Goal: Task Accomplishment & Management: Manage account settings

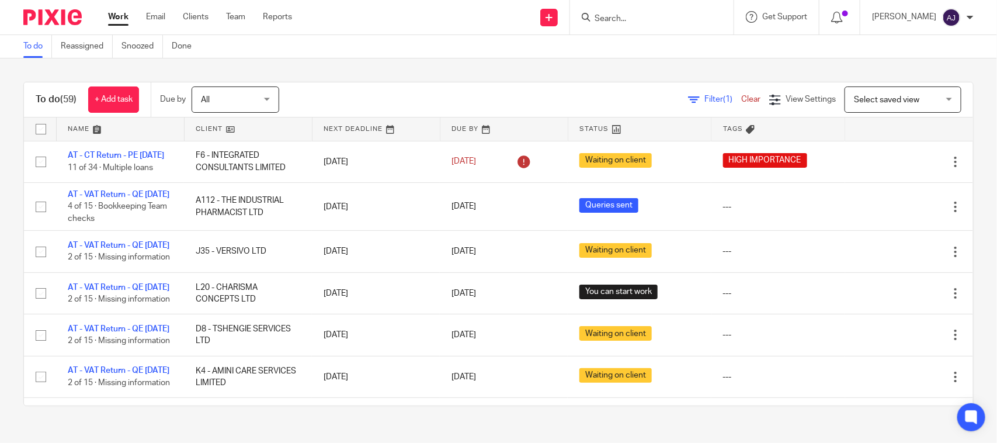
click at [644, 23] on input "Search" at bounding box center [645, 19] width 105 height 11
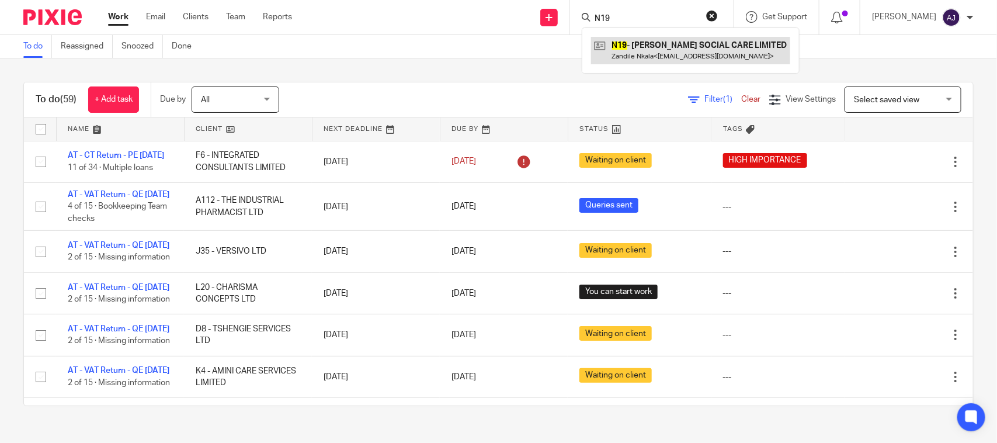
type input "N19"
click at [660, 56] on link at bounding box center [690, 50] width 199 height 27
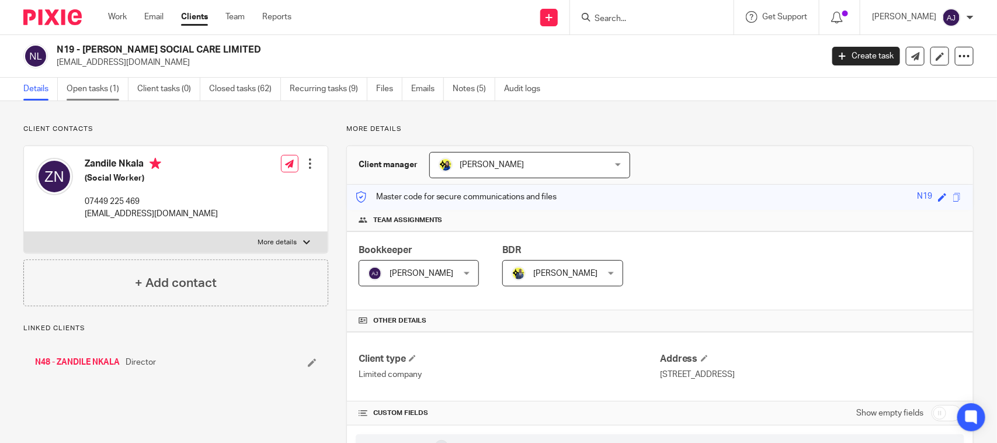
click at [106, 91] on link "Open tasks (1)" at bounding box center [98, 89] width 62 height 23
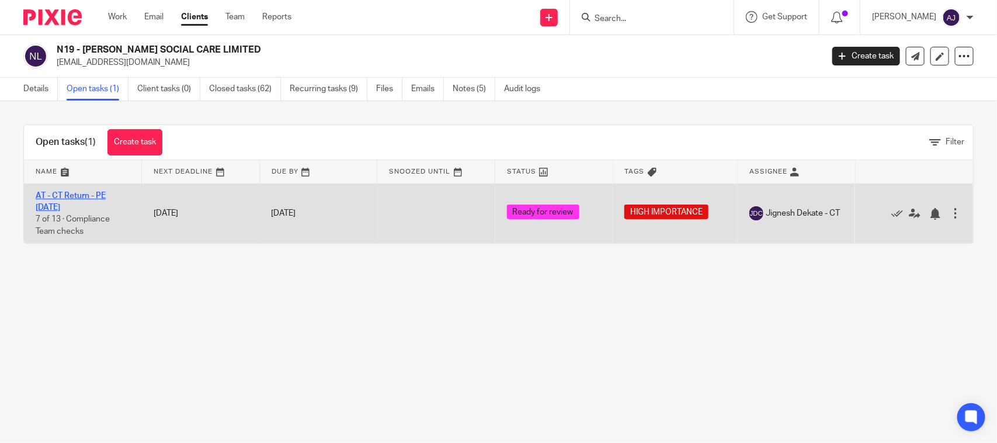
click at [86, 194] on link "AT - CT Return - PE [DATE]" at bounding box center [71, 202] width 70 height 20
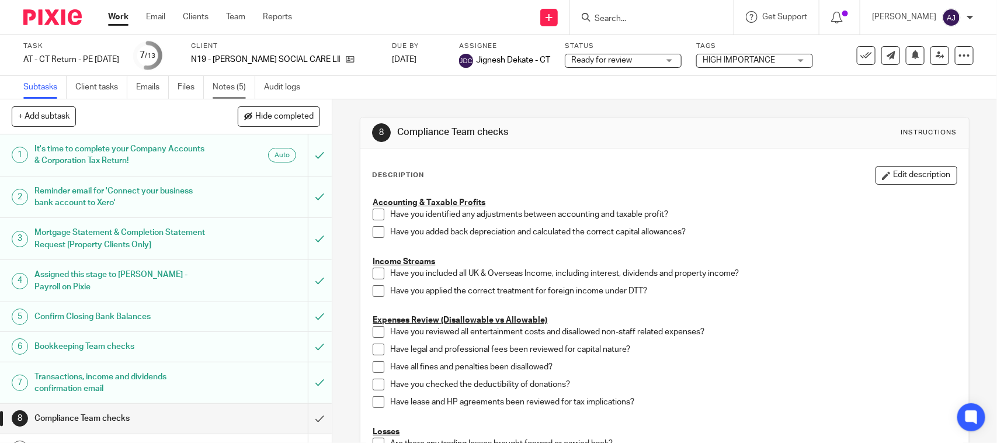
click at [241, 88] on link "Notes (5)" at bounding box center [234, 87] width 43 height 23
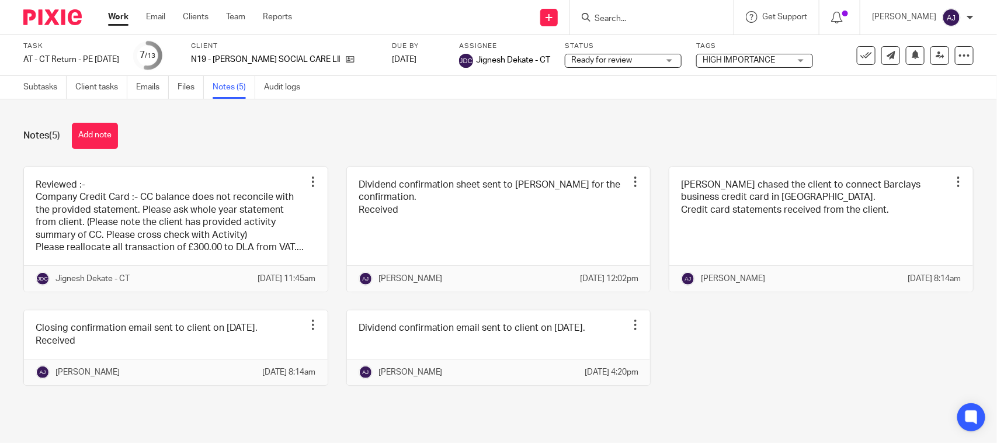
click at [208, 250] on link at bounding box center [176, 229] width 304 height 125
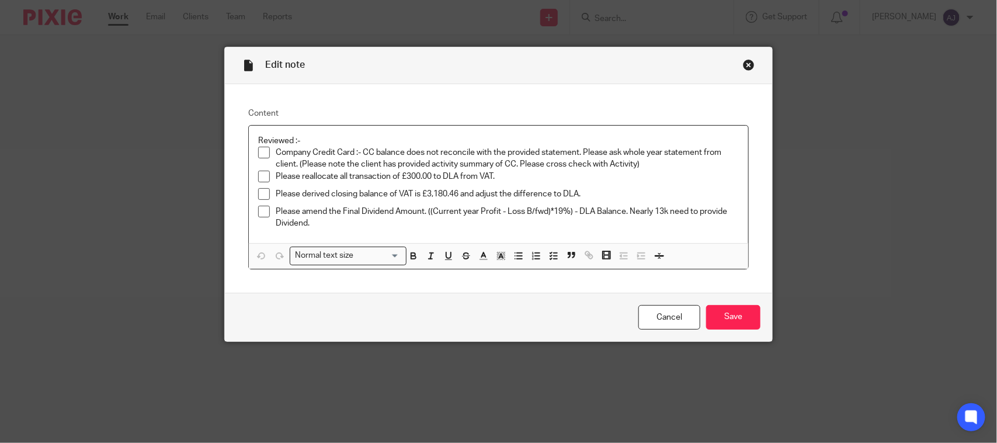
click at [596, 194] on p "Please derived closing balance of VAT is £3,180.46 and adjust the difference to…" at bounding box center [507, 194] width 463 height 12
click at [611, 222] on p "Please amend the Final Dividend Amount. ((Current year Profit - Loss B/fwd)*19%…" at bounding box center [507, 218] width 463 height 24
click at [347, 144] on p "Reviewed :-" at bounding box center [498, 141] width 481 height 12
click at [384, 155] on p "Company Credit Card :- CC balance does not reconcile with the provided statemen…" at bounding box center [507, 159] width 463 height 24
click at [318, 224] on p "Please amend the Final Dividend Amount. ((Current year Profit - Loss B/fwd)*19%…" at bounding box center [507, 218] width 463 height 24
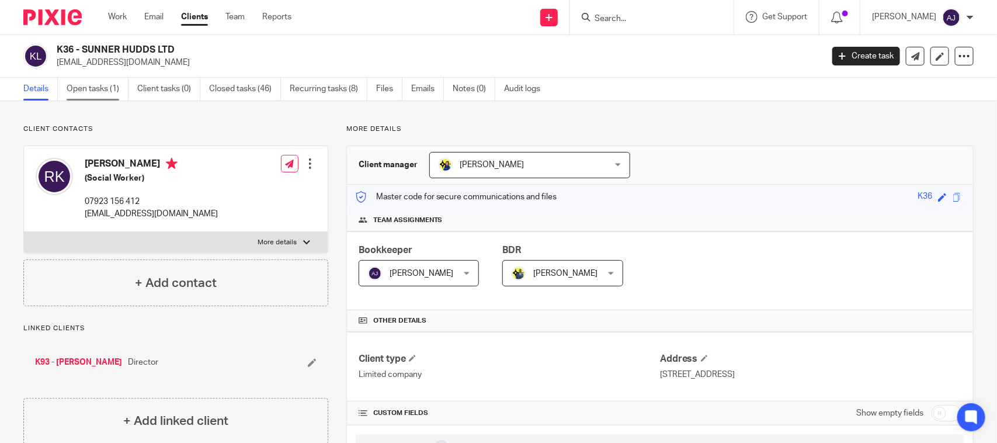
click at [77, 91] on link "Open tasks (1)" at bounding box center [98, 89] width 62 height 23
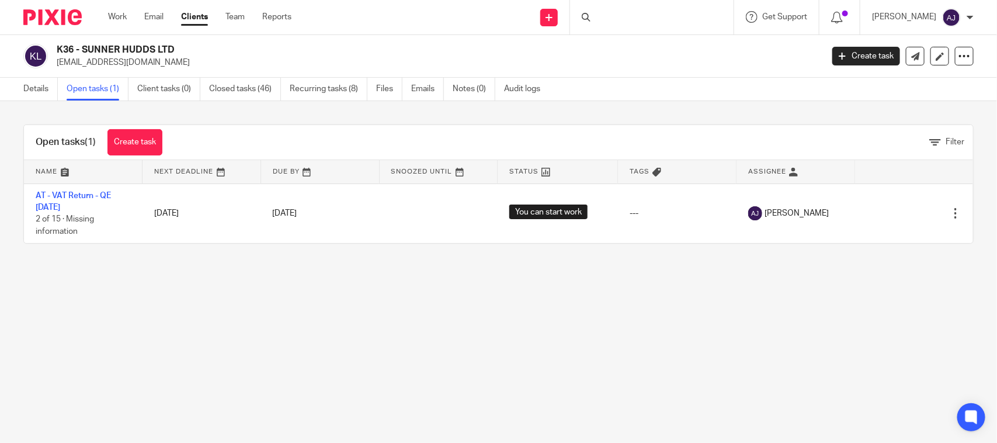
click at [705, 78] on div "Details Open tasks (1) Client tasks (0) Closed tasks (46) Recurring tasks (8) F…" at bounding box center [498, 89] width 997 height 23
click at [735, 117] on div "Open tasks (1) Create task Filter Name Next Deadline Due By Snoozed Until Statu…" at bounding box center [498, 184] width 997 height 166
click at [757, 316] on main "K36 - SUNNER HUDDS LTD [EMAIL_ADDRESS][DOMAIN_NAME] Create task Update from Com…" at bounding box center [498, 221] width 997 height 443
